Goal: Information Seeking & Learning: Learn about a topic

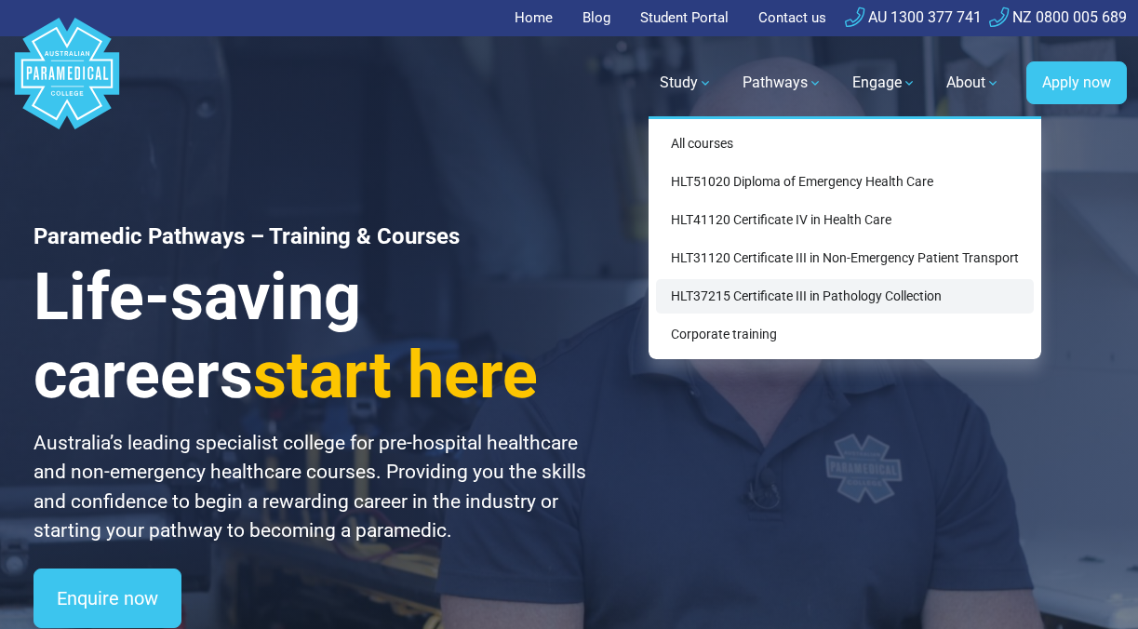
click at [702, 296] on link "HLT37215 Certificate III in Pathology Collection" at bounding box center [845, 296] width 378 height 34
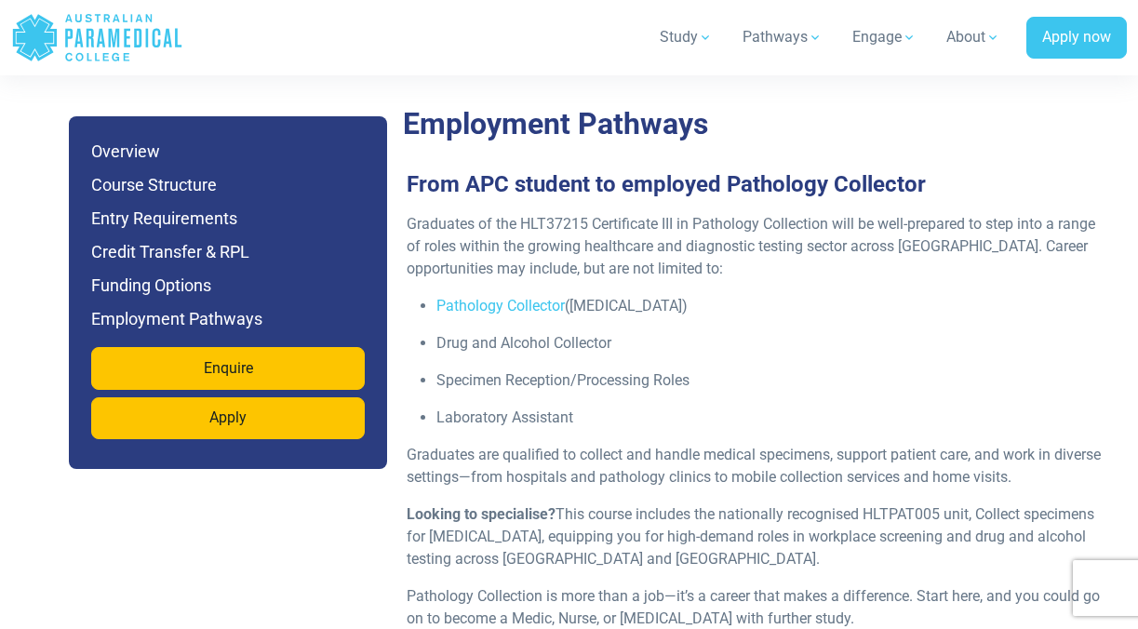
scroll to position [6043, 0]
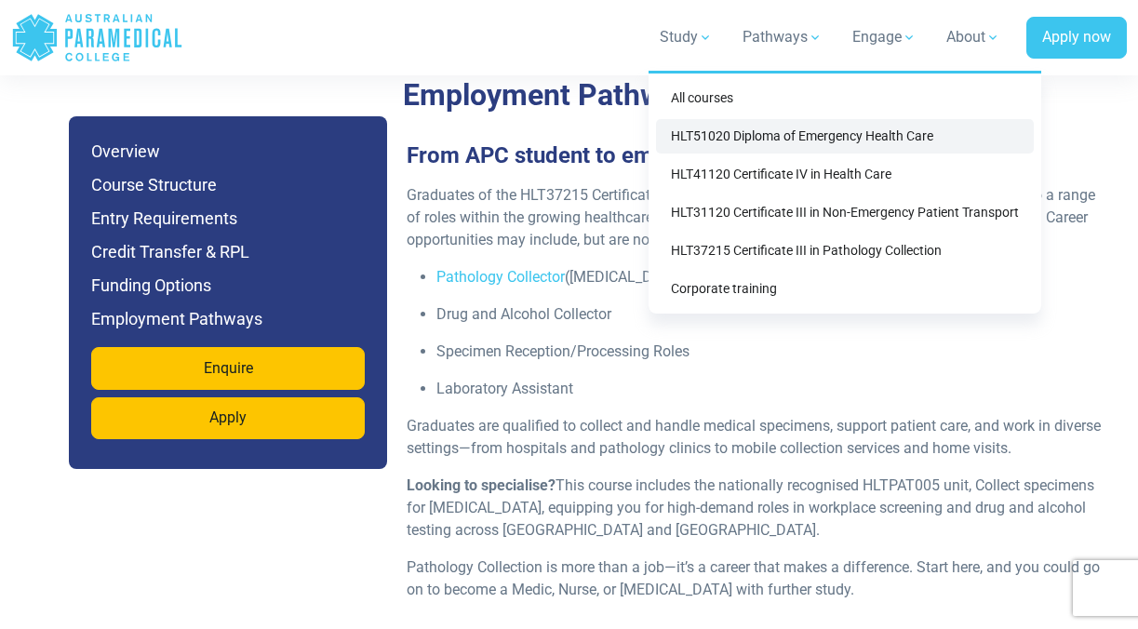
click at [702, 146] on link "HLT51020 Diploma of Emergency Health Care" at bounding box center [845, 136] width 378 height 34
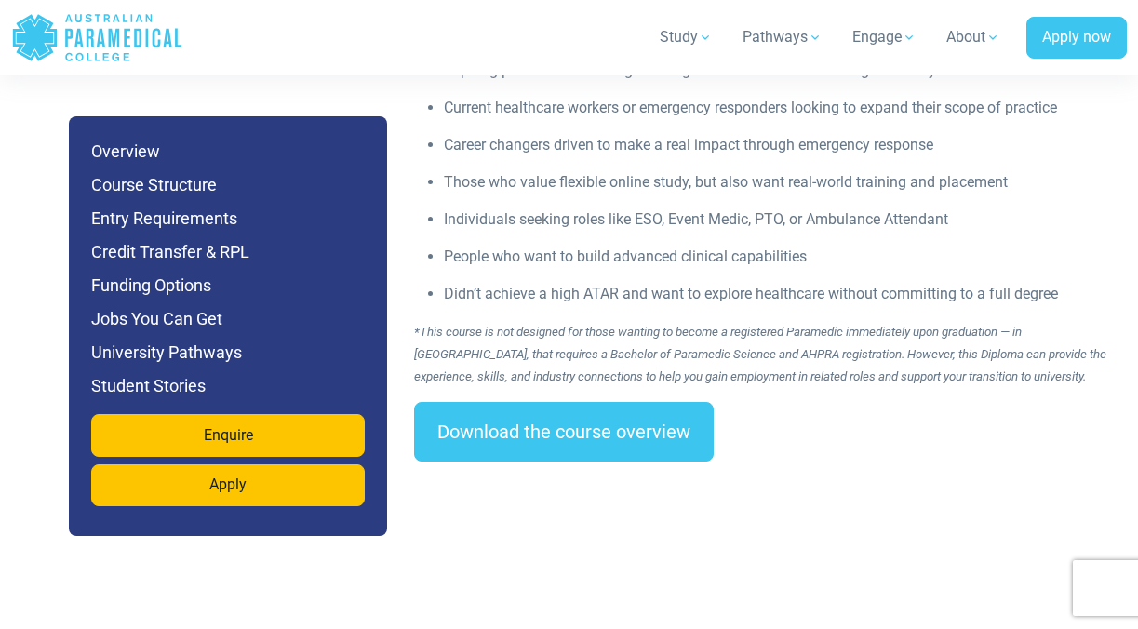
scroll to position [2928, 0]
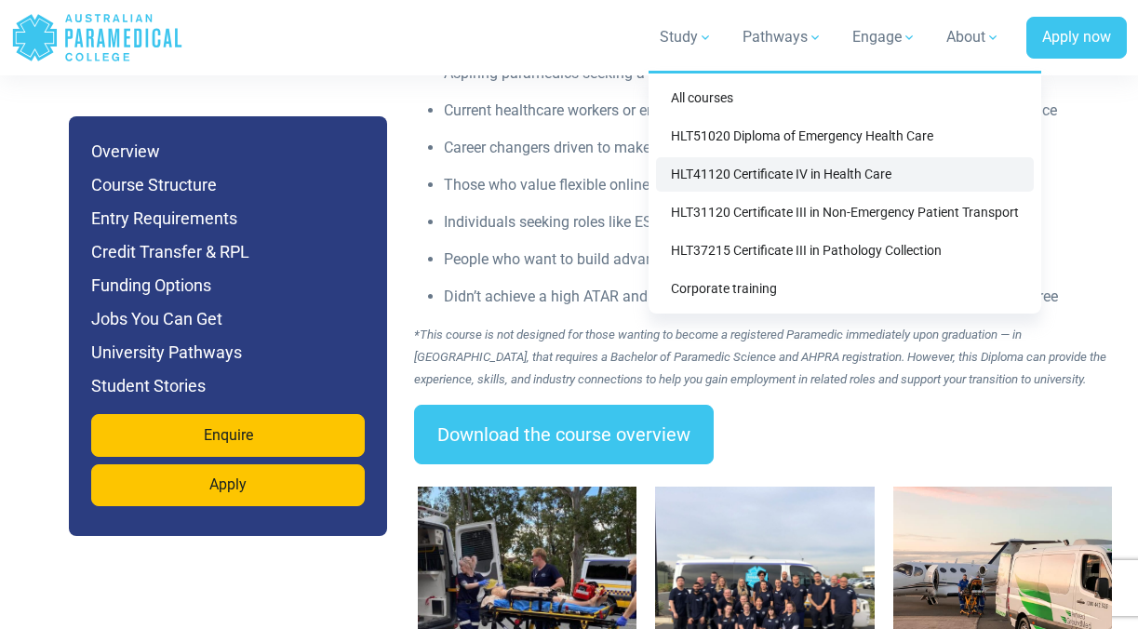
click at [690, 166] on link "HLT41120 Certificate IV in Health Care" at bounding box center [845, 174] width 378 height 34
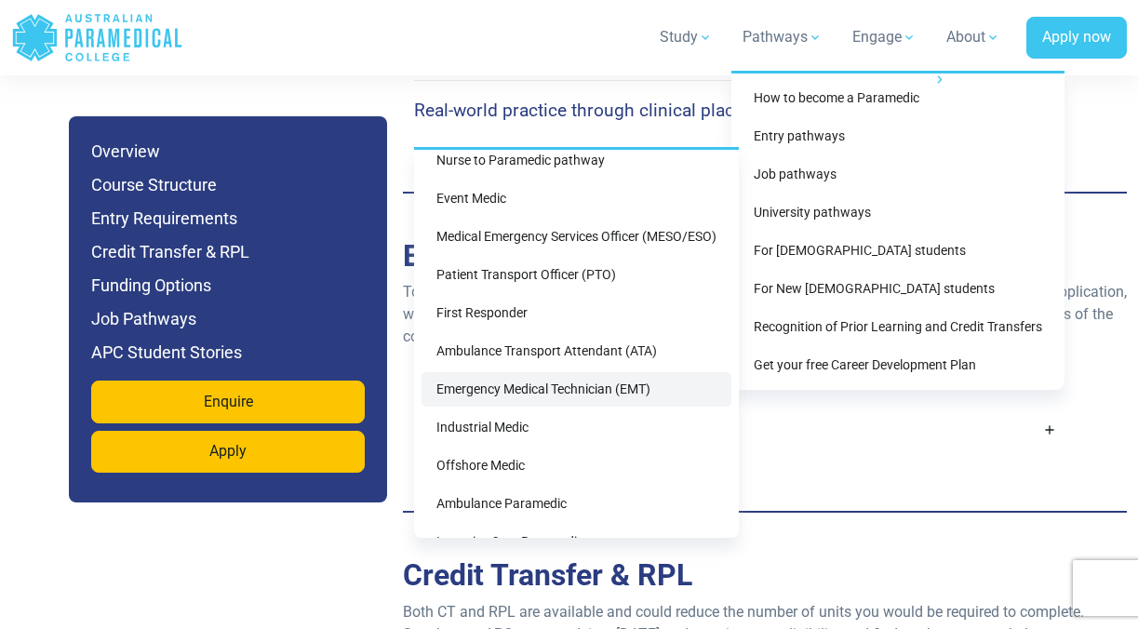
scroll to position [81, 0]
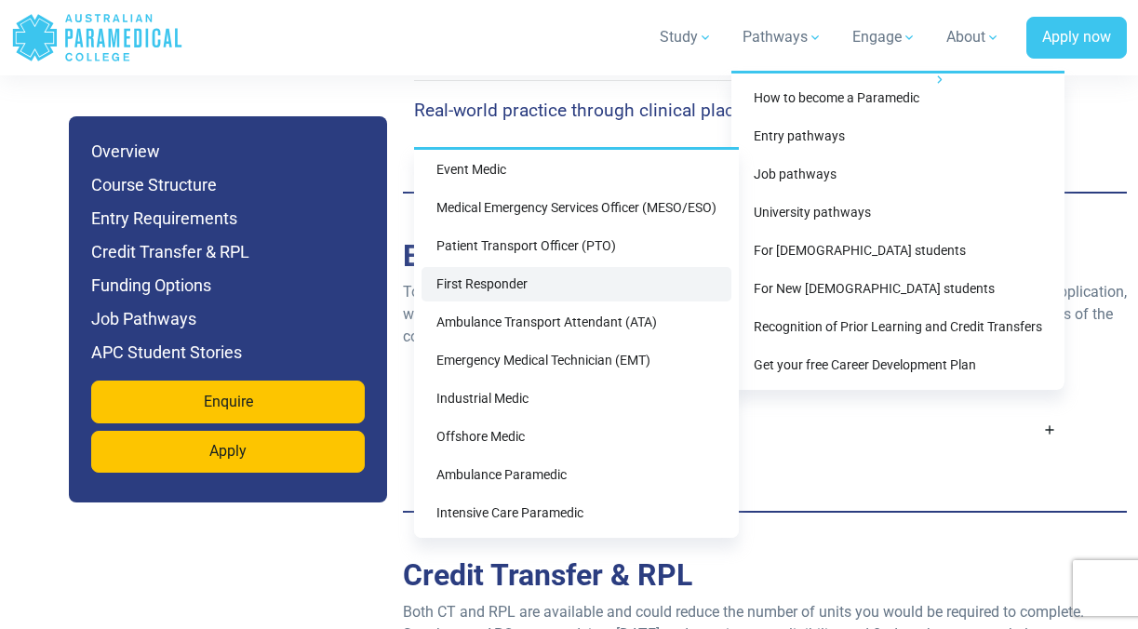
click at [548, 294] on link "First Responder" at bounding box center [576, 284] width 310 height 34
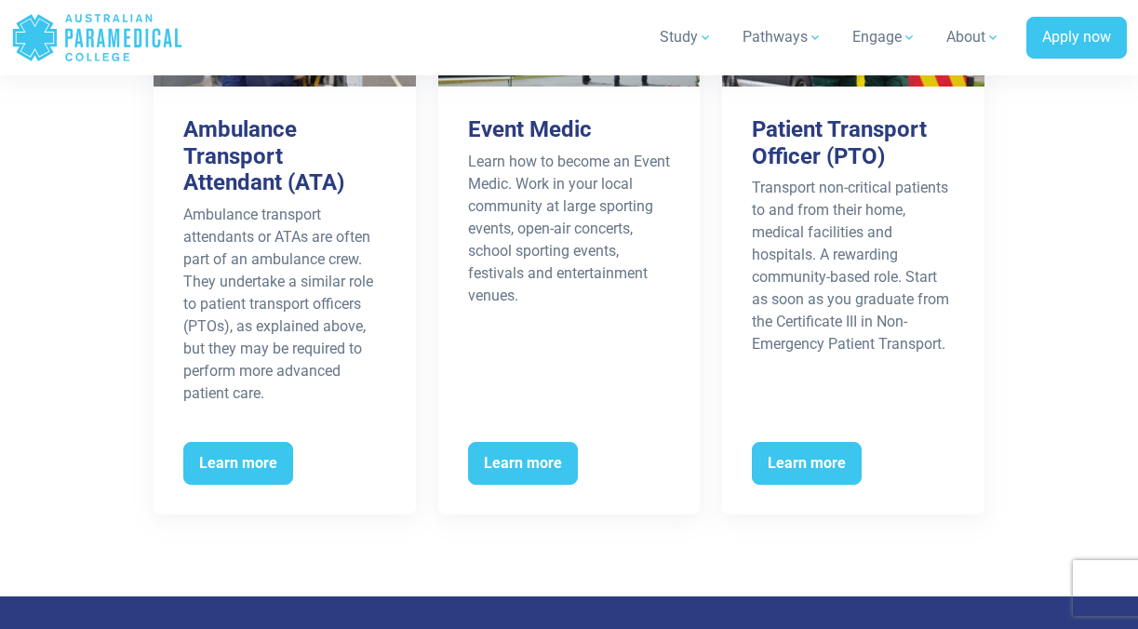
scroll to position [4079, 0]
